Goal: Information Seeking & Learning: Learn about a topic

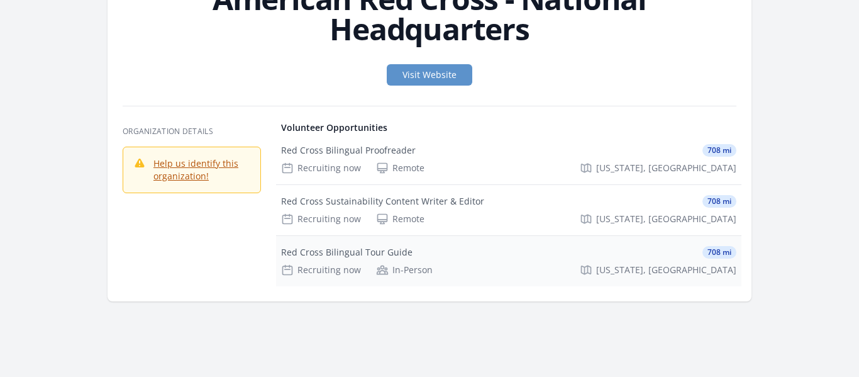
scroll to position [96, 0]
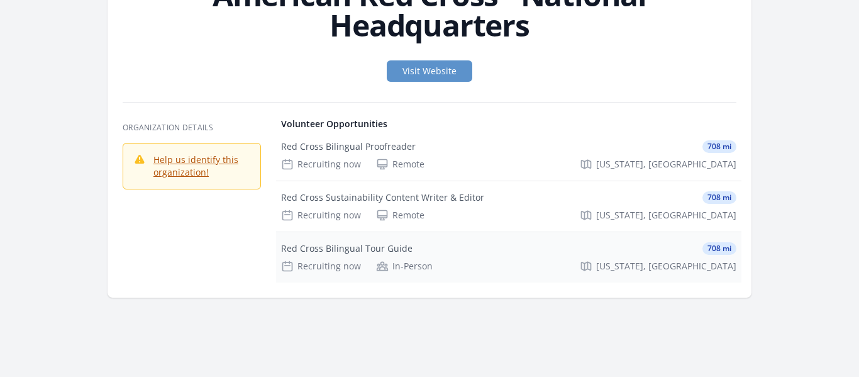
click at [369, 248] on div "Red Cross Bilingual Tour Guide" at bounding box center [346, 248] width 131 height 13
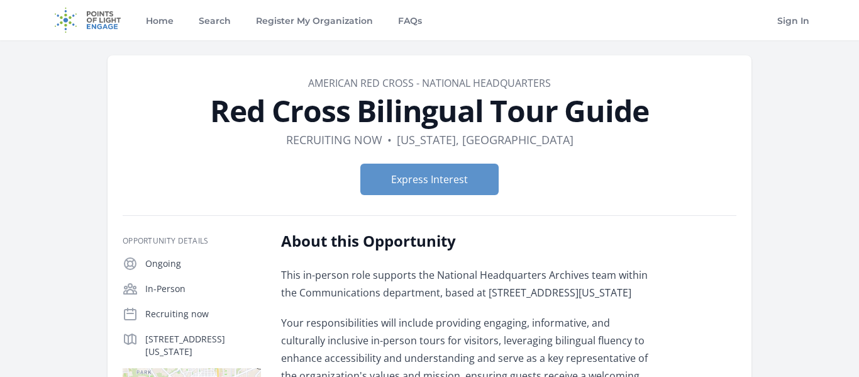
drag, startPoint x: 352, startPoint y: 114, endPoint x: 444, endPoint y: 111, distance: 92.4
click at [352, 113] on h1 "Red Cross Bilingual Tour Guide" at bounding box center [430, 111] width 614 height 30
drag, startPoint x: 660, startPoint y: 118, endPoint x: 220, endPoint y: 122, distance: 440.1
click at [220, 122] on h1 "Red Cross Bilingual Tour Guide" at bounding box center [430, 111] width 614 height 30
copy h1 "Red Cross Bilingual Tour Guide"
